Goal: Information Seeking & Learning: Find specific page/section

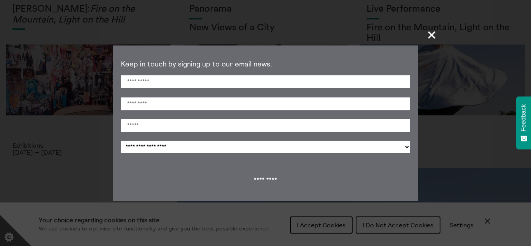
scroll to position [50, 0]
click at [432, 38] on span "+" at bounding box center [432, 34] width 23 height 23
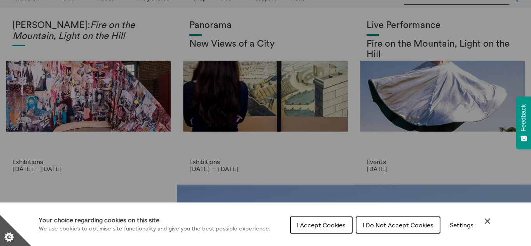
scroll to position [0, 0]
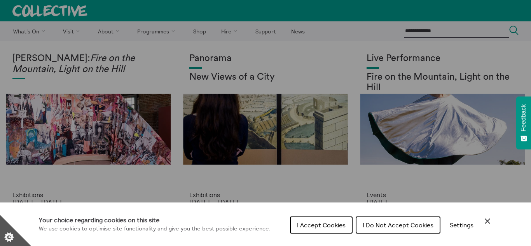
click at [427, 25] on div "Cookie preferences" at bounding box center [265, 123] width 531 height 246
click at [421, 33] on div "Cookie preferences" at bounding box center [265, 123] width 531 height 246
click at [362, 229] on button "I Do Not Accept Cookies" at bounding box center [398, 225] width 85 height 17
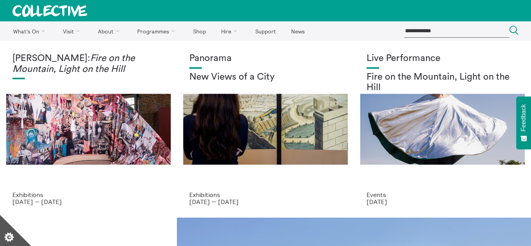
click at [414, 30] on input "search" at bounding box center [457, 31] width 105 height 13
type input "**********"
click at [510, 26] on button "Search Close" at bounding box center [514, 31] width 9 height 11
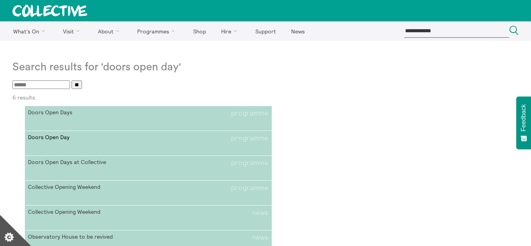
click at [122, 147] on link "Doors Open Day programme" at bounding box center [148, 143] width 247 height 25
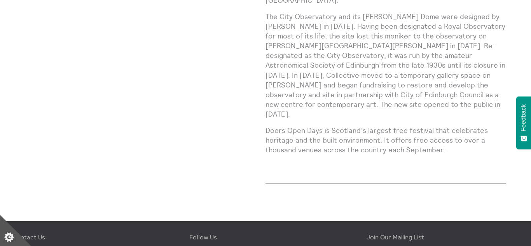
scroll to position [683, 0]
